Goal: Task Accomplishment & Management: Use online tool/utility

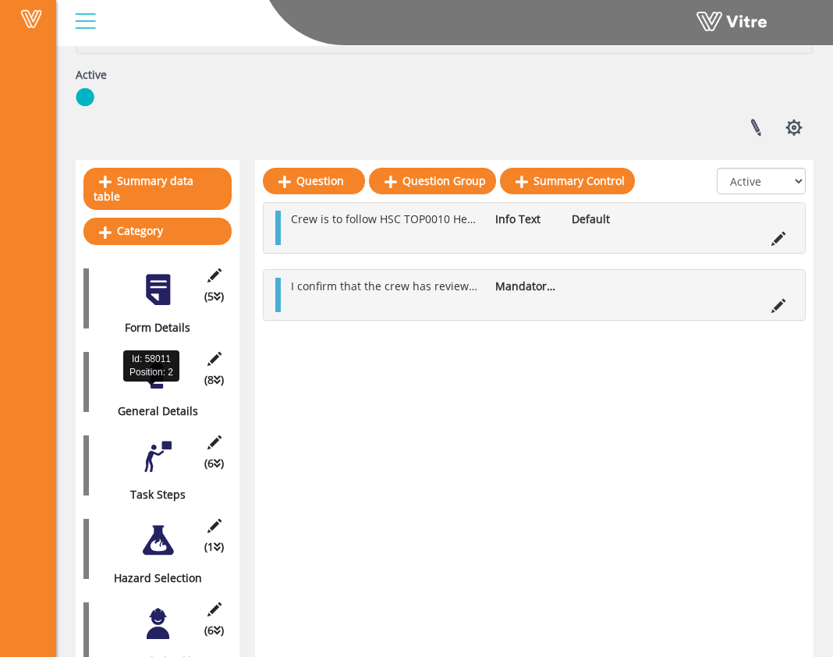
scroll to position [236, 0]
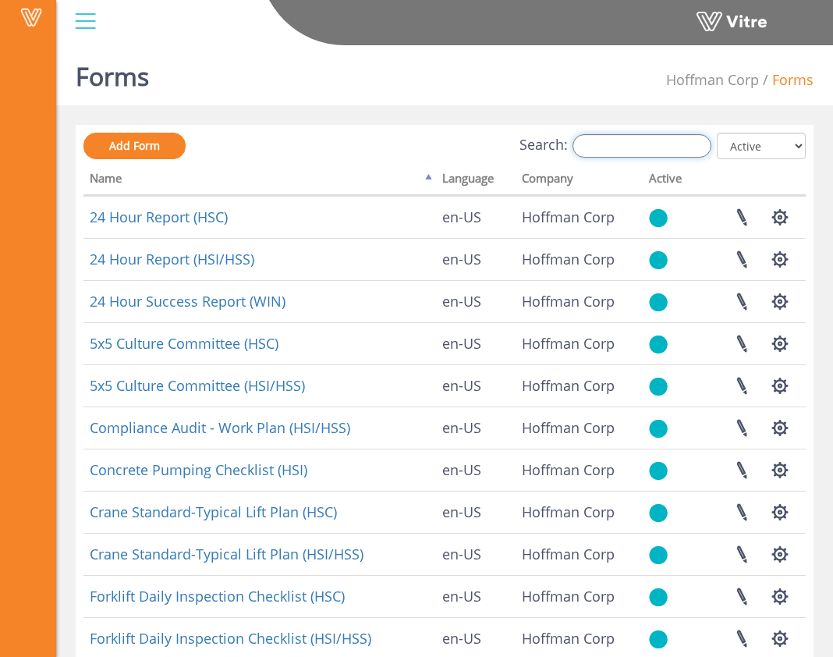
click at [618, 156] on input "Search:" at bounding box center [642, 145] width 139 height 23
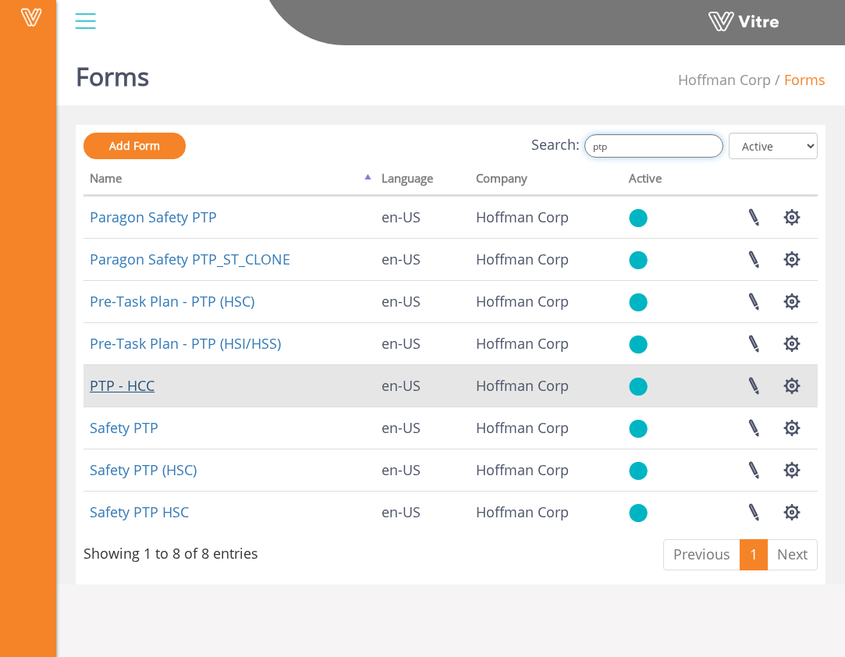
type input "ptp"
click at [127, 386] on link "PTP - HCC" at bounding box center [122, 385] width 65 height 19
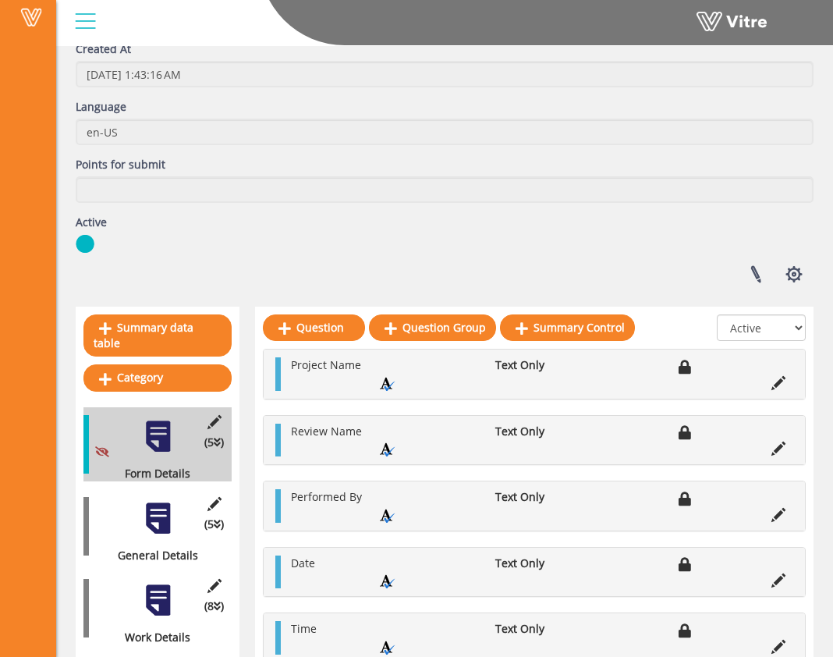
scroll to position [298, 0]
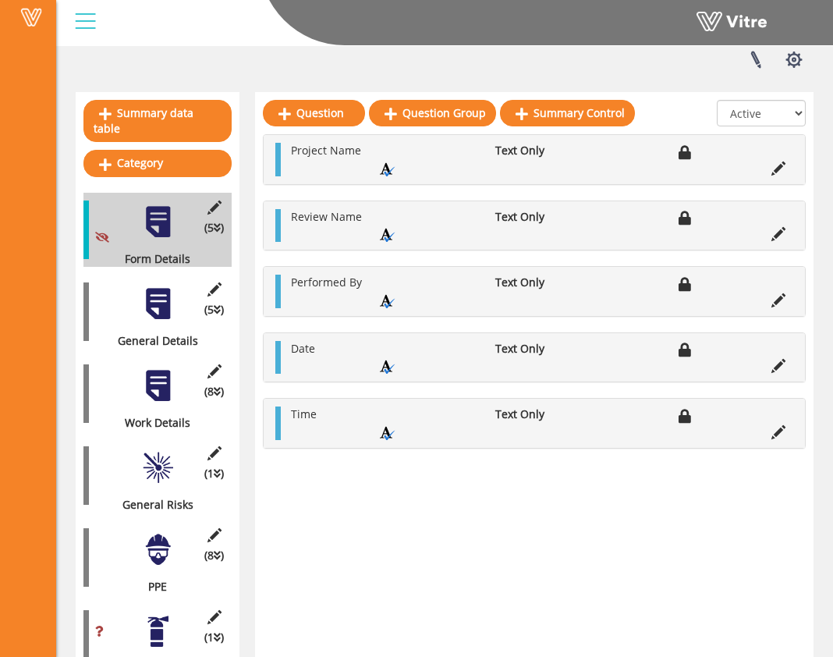
click at [145, 290] on div at bounding box center [157, 303] width 35 height 35
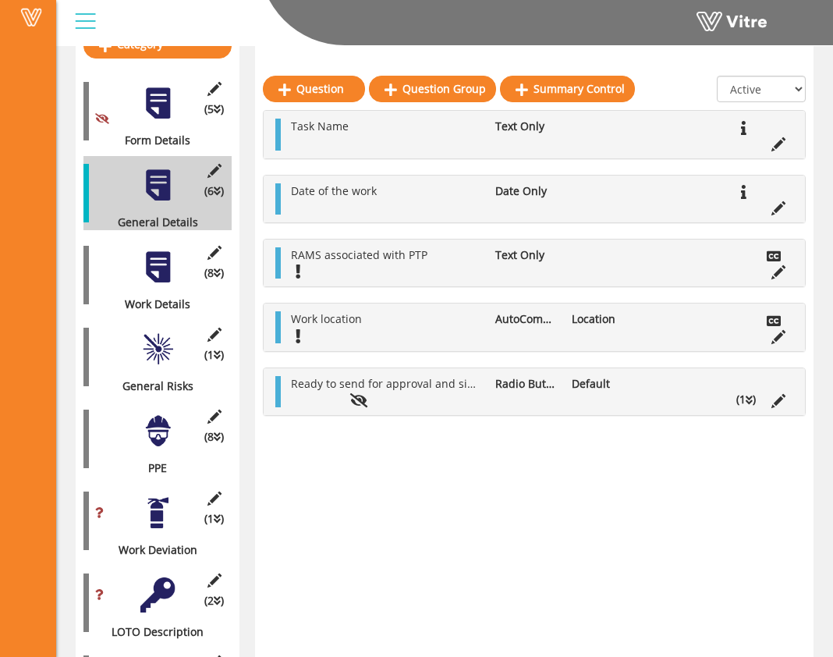
scroll to position [418, 0]
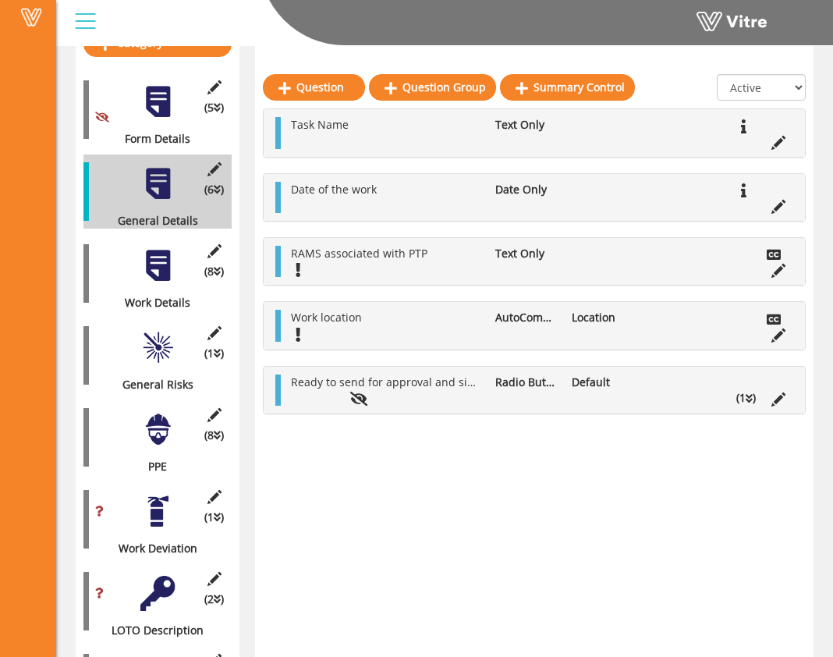
click at [162, 267] on div at bounding box center [157, 265] width 35 height 35
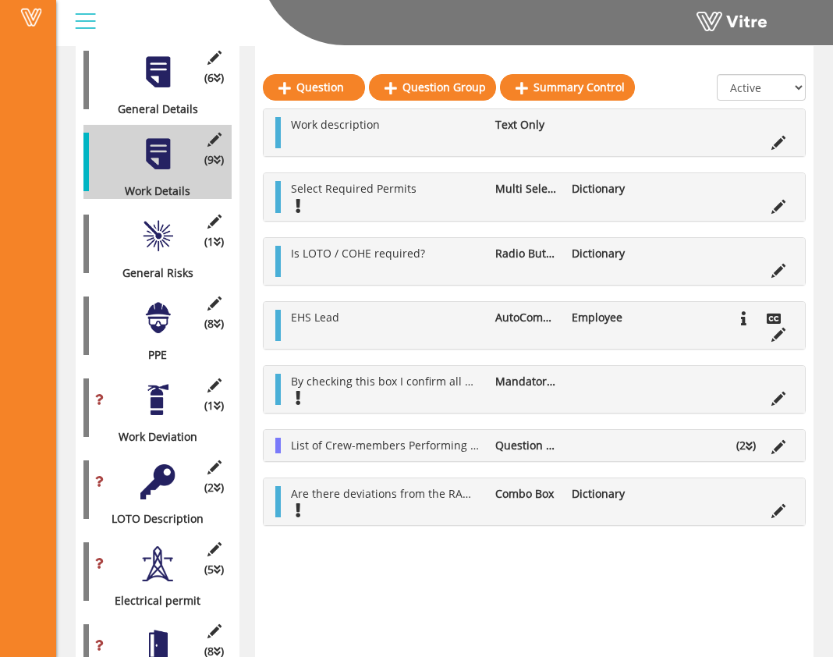
click at [158, 232] on div at bounding box center [157, 235] width 35 height 35
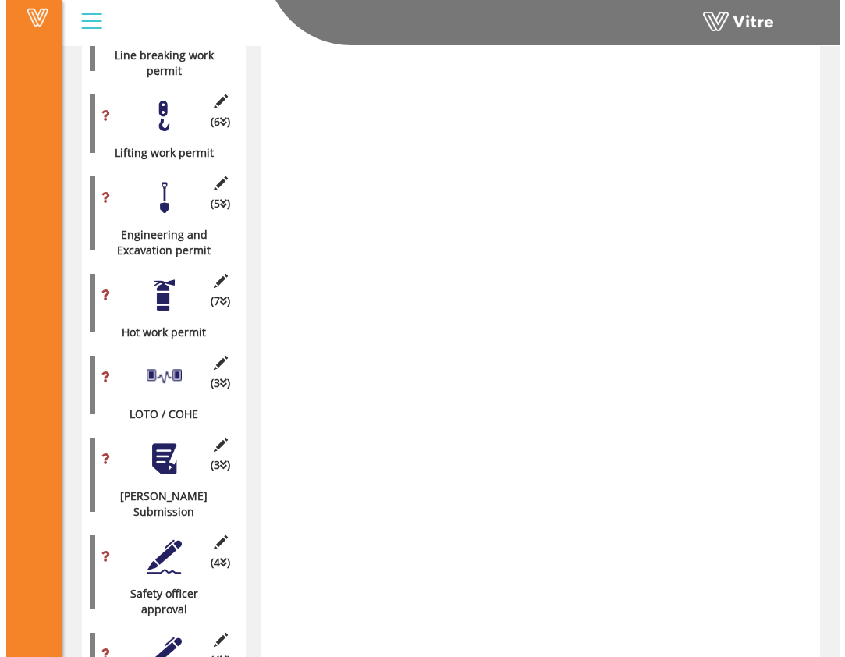
scroll to position [1430, 0]
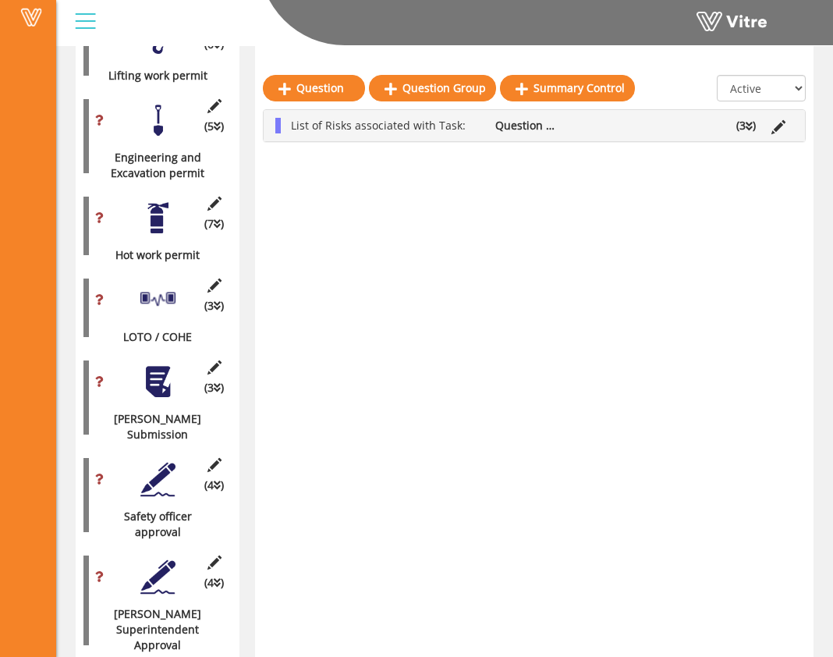
click at [159, 462] on div at bounding box center [157, 479] width 35 height 35
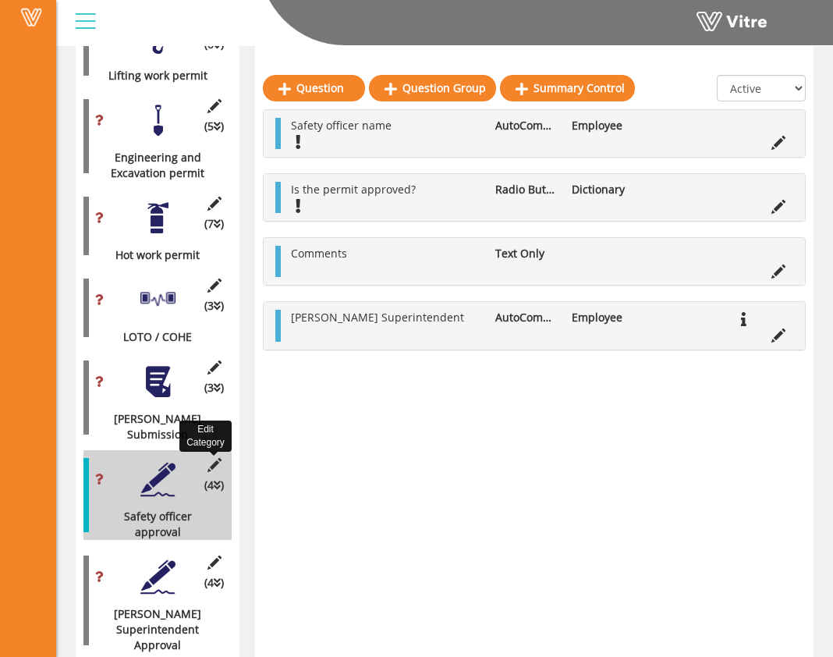
click at [217, 458] on icon at bounding box center [214, 465] width 20 height 14
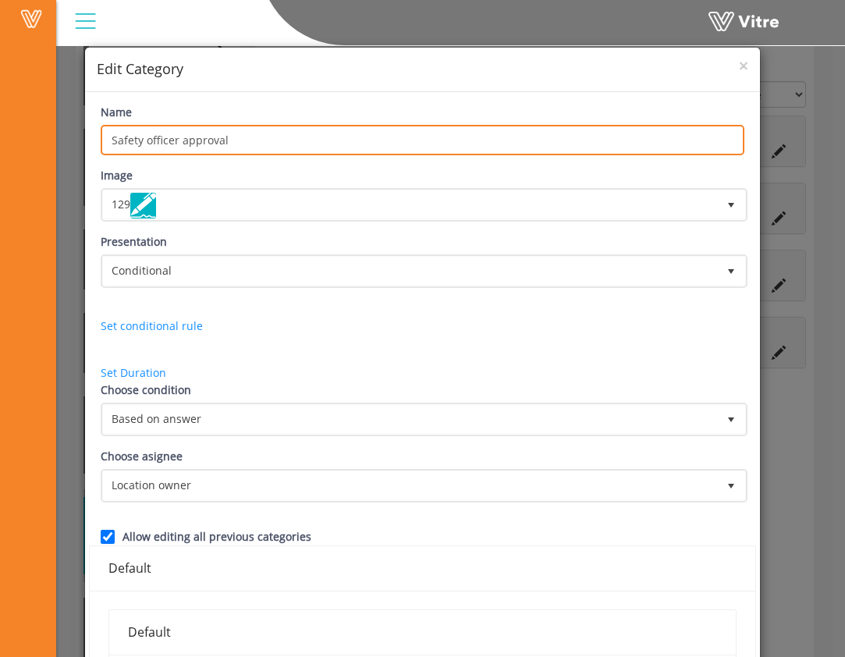
drag, startPoint x: 248, startPoint y: 139, endPoint x: 75, endPoint y: 130, distance: 173.4
click at [77, 132] on div "× Edit Category Name Safety officer approval Image 129 129 Presentation Conditi…" at bounding box center [422, 328] width 845 height 657
type input "EHS"
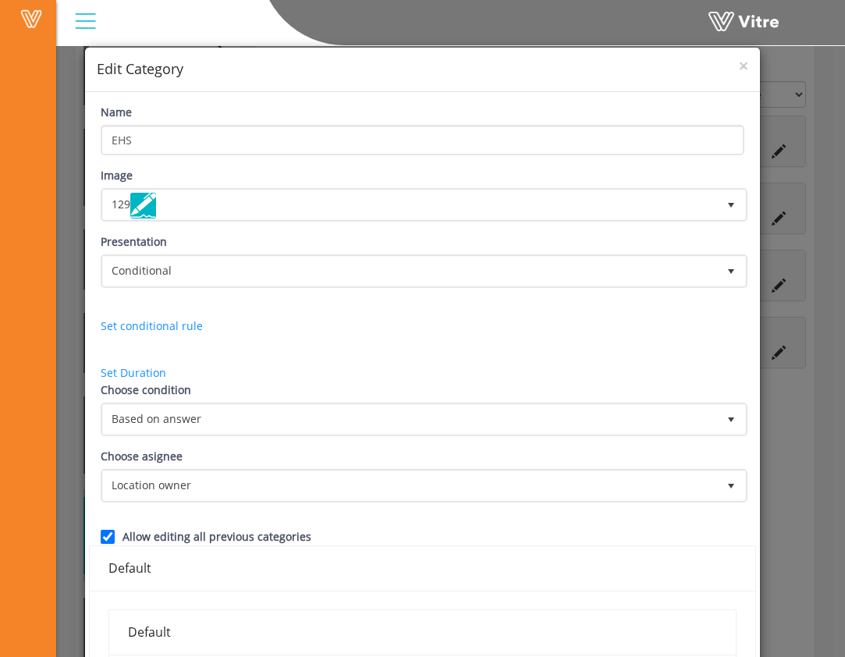
click at [248, 114] on div "Name EHS" at bounding box center [422, 130] width 643 height 52
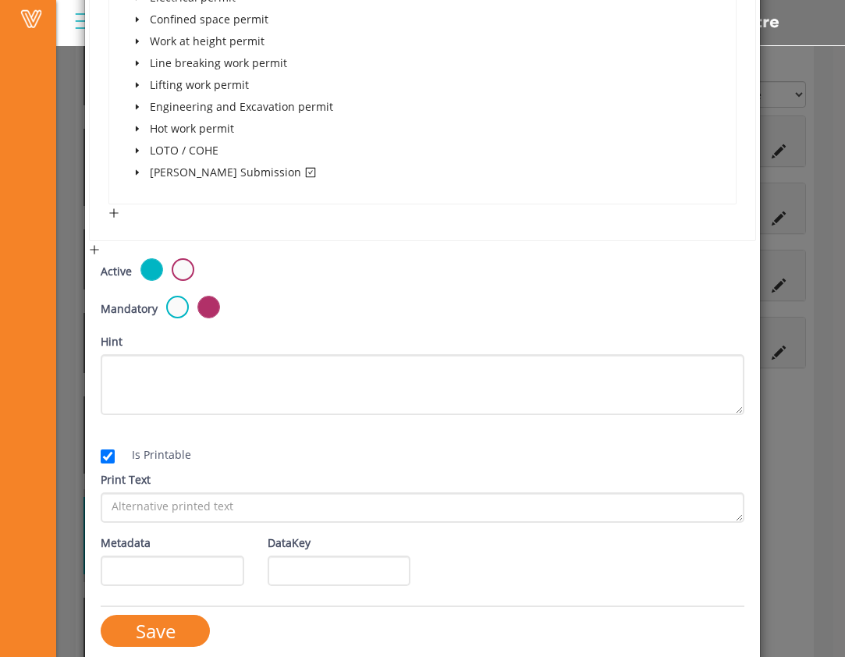
scroll to position [808, 0]
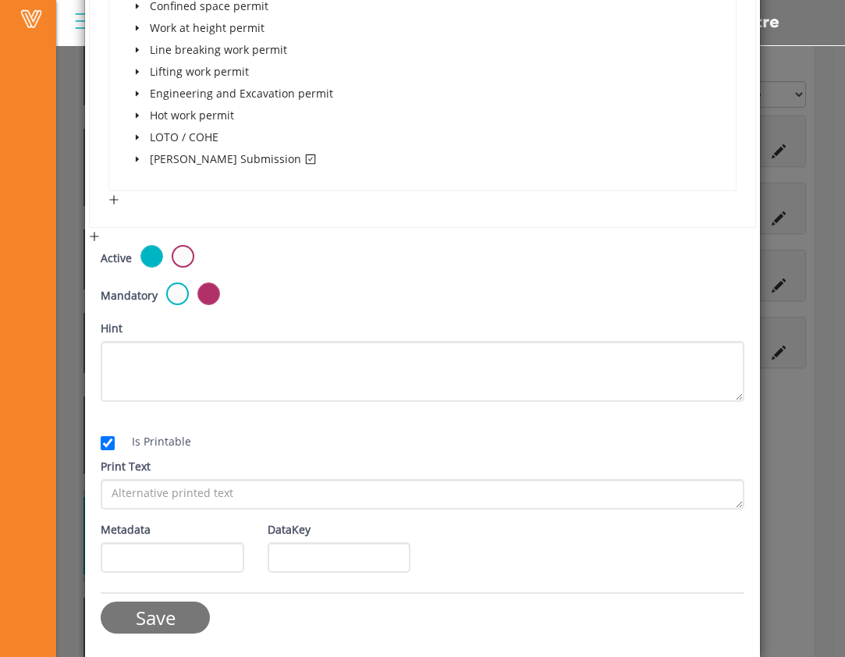
click at [173, 624] on input "Save" at bounding box center [155, 618] width 109 height 32
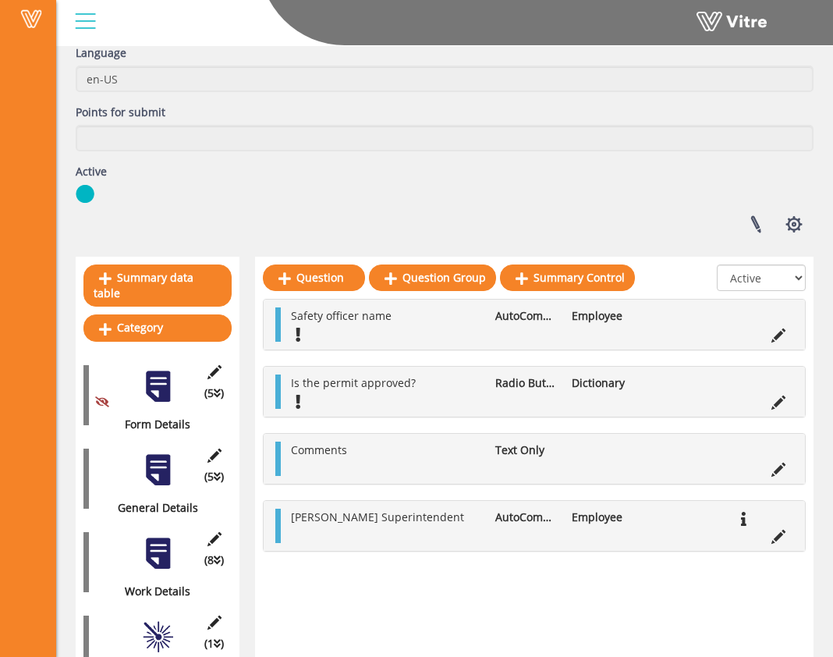
scroll to position [0, 0]
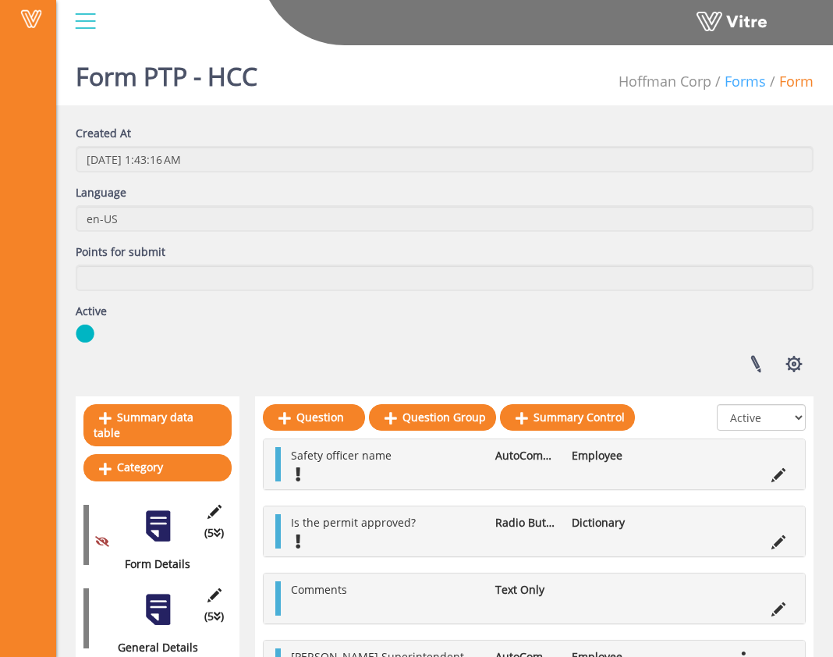
click at [752, 83] on link "Forms" at bounding box center [745, 81] width 41 height 19
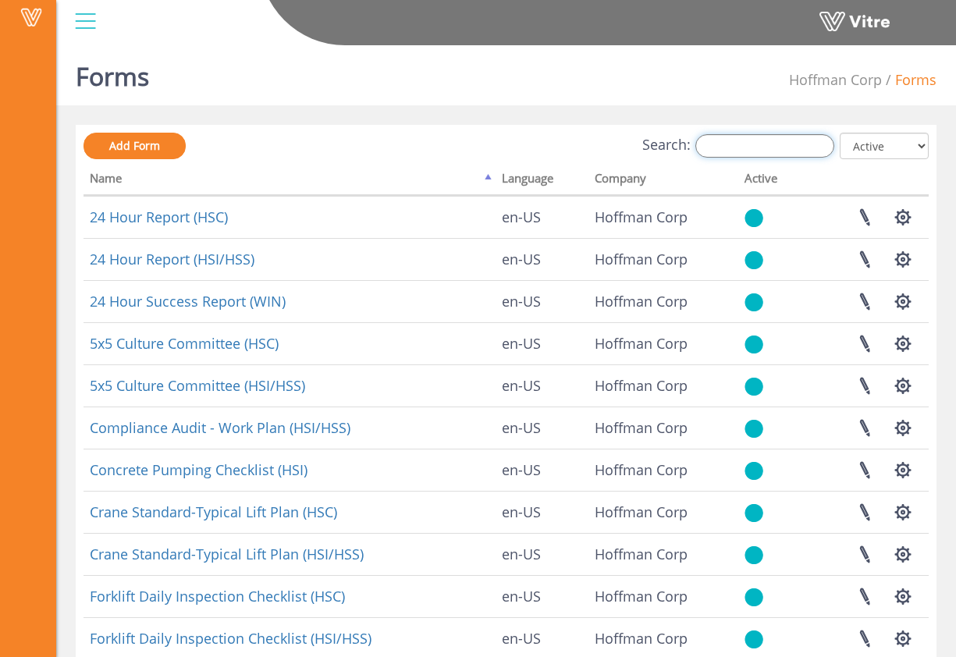
click at [780, 152] on input "Search:" at bounding box center [764, 145] width 139 height 23
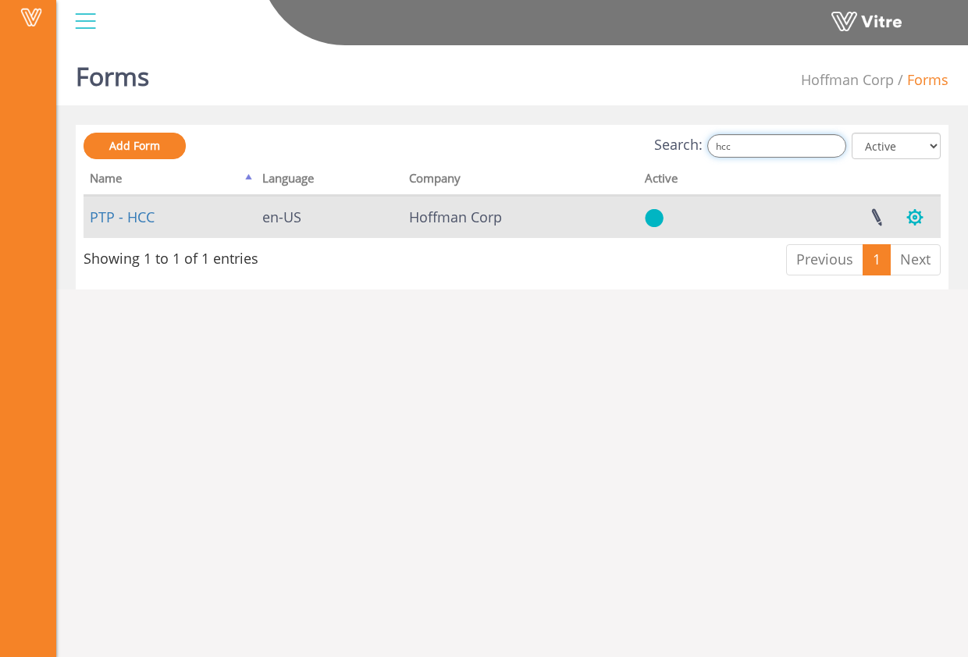
type input "hcc"
click at [907, 211] on button "button" at bounding box center [914, 217] width 39 height 41
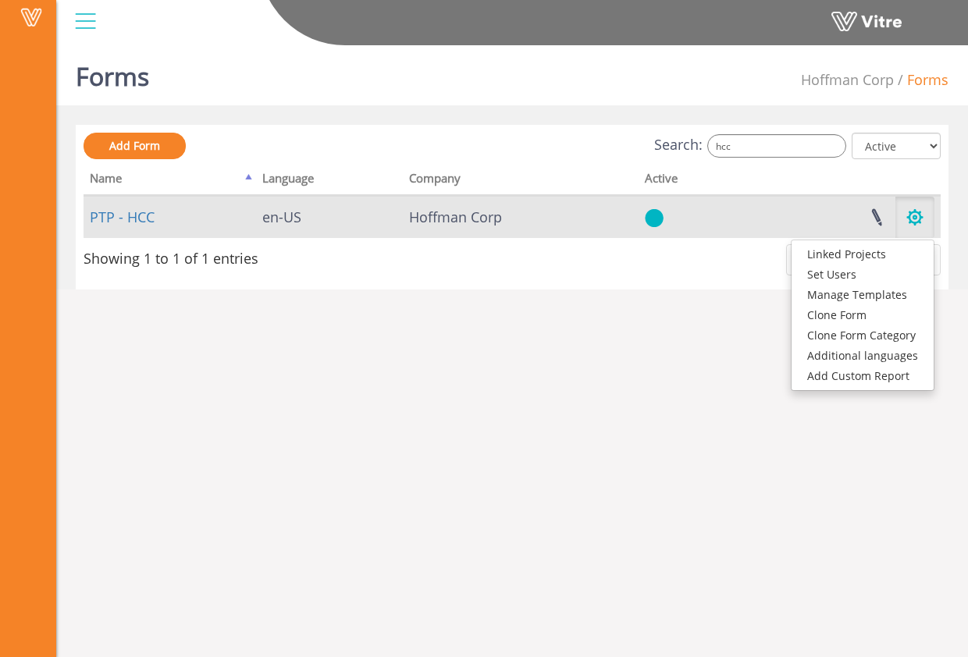
click at [915, 215] on button "button" at bounding box center [914, 217] width 39 height 41
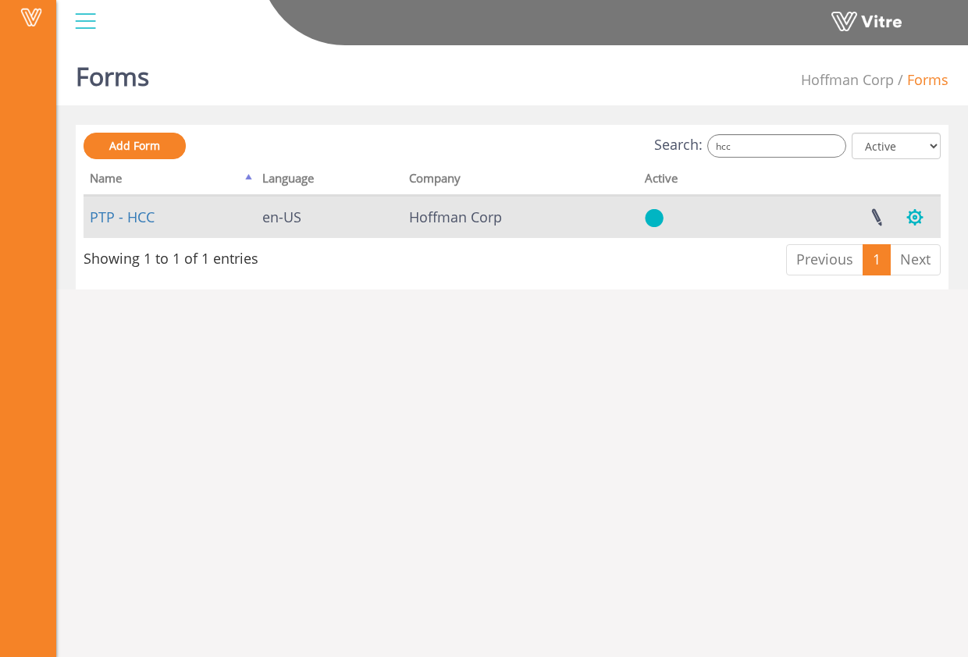
click at [913, 211] on button "button" at bounding box center [914, 217] width 39 height 41
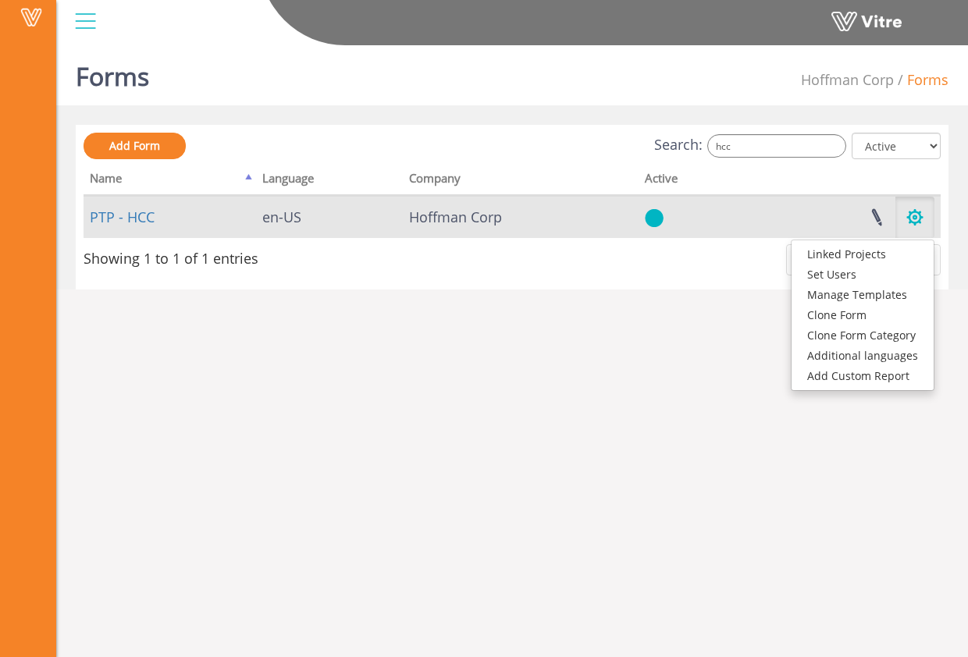
click at [923, 210] on button "button" at bounding box center [914, 217] width 39 height 41
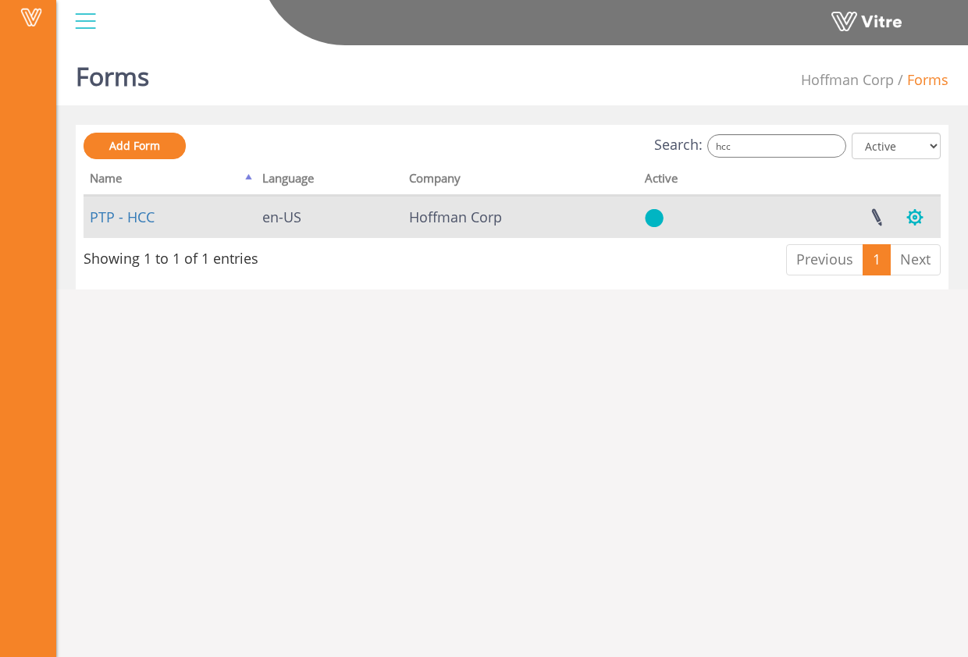
click at [911, 218] on button "button" at bounding box center [914, 217] width 39 height 41
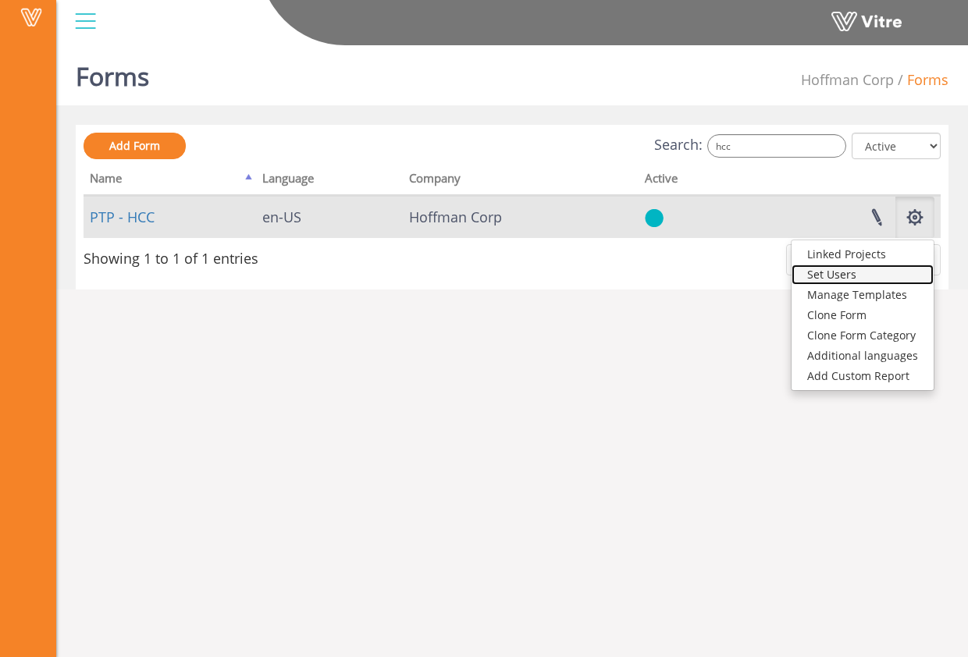
click at [907, 279] on link "Set Users" at bounding box center [862, 275] width 142 height 20
